Goal: Task Accomplishment & Management: Manage account settings

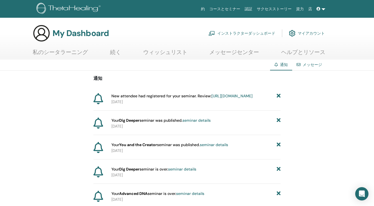
click at [212, 98] on link "https://member.thetahealing.com/instructor/seminar/376357/attendees" at bounding box center [232, 95] width 41 height 5
click at [187, 123] on link "seminar details" at bounding box center [197, 120] width 28 height 5
click at [245, 34] on link "インストラクターダッシュボード" at bounding box center [242, 33] width 67 height 12
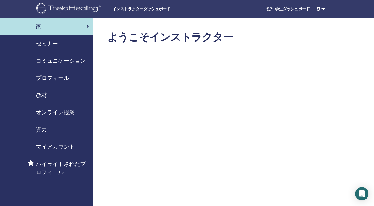
click at [47, 42] on span "セミナー" at bounding box center [47, 43] width 22 height 8
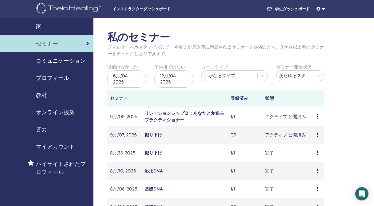
click at [318, 134] on icon at bounding box center [318, 134] width 2 height 4
click at [317, 145] on link "編集" at bounding box center [313, 147] width 9 height 6
